Goal: Task Accomplishment & Management: Complete application form

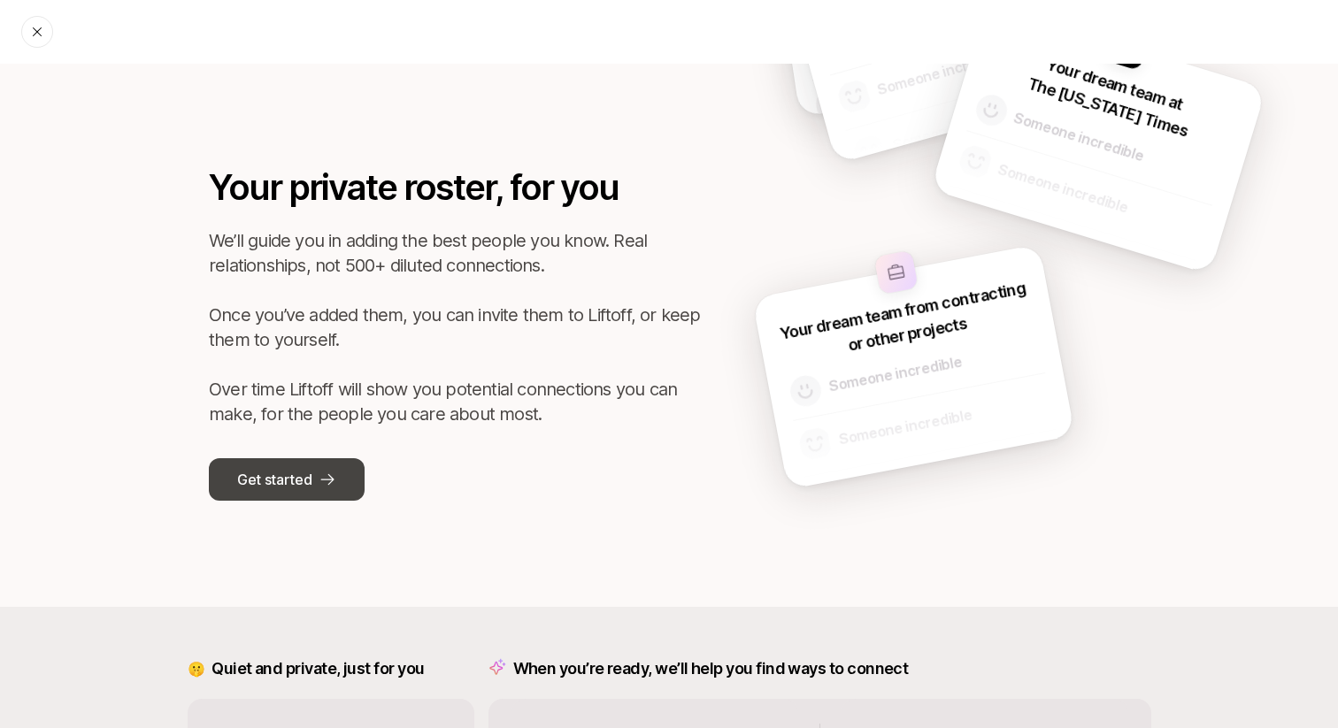
click at [271, 480] on p "Get started" at bounding box center [274, 479] width 74 height 23
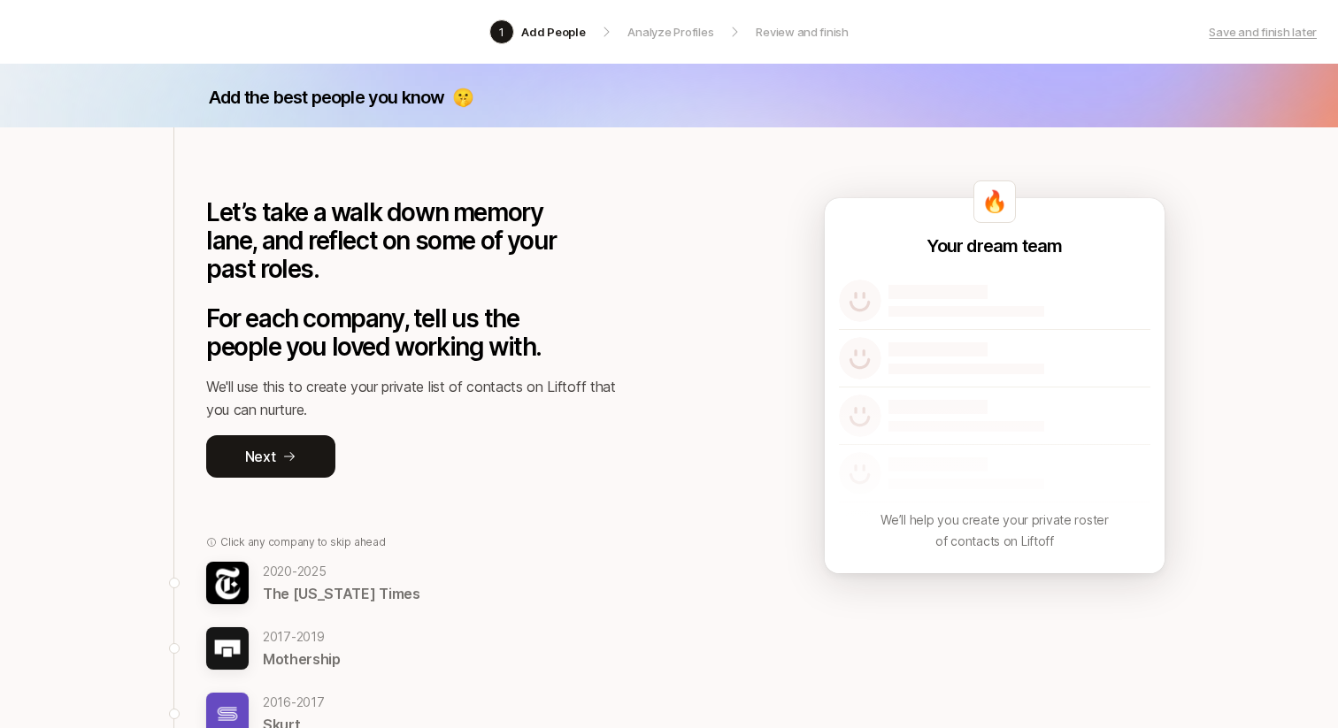
click at [584, 343] on p "For each company, tell us the people you loved working with." at bounding box center [396, 332] width 380 height 57
click at [258, 475] on button "Next" at bounding box center [270, 456] width 129 height 42
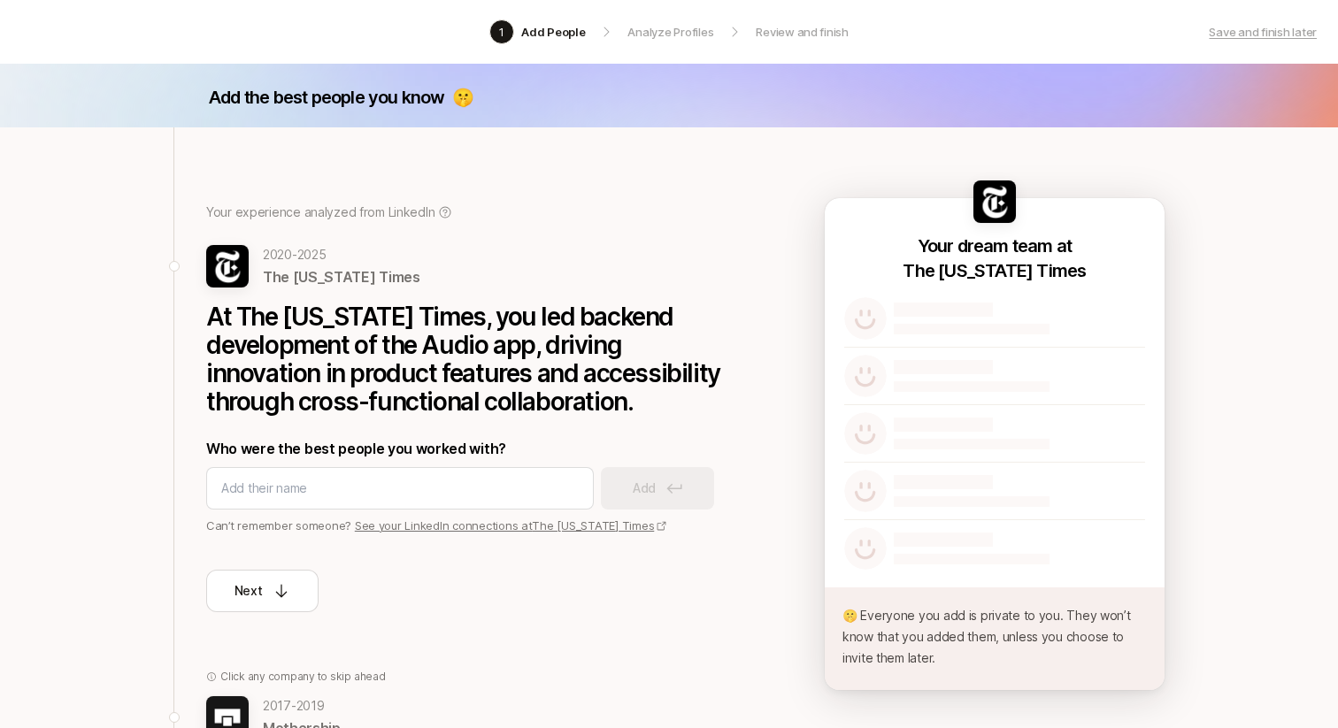
click at [664, 609] on div "Next" at bounding box center [471, 573] width 531 height 78
